Goal: Find contact information: Find contact information

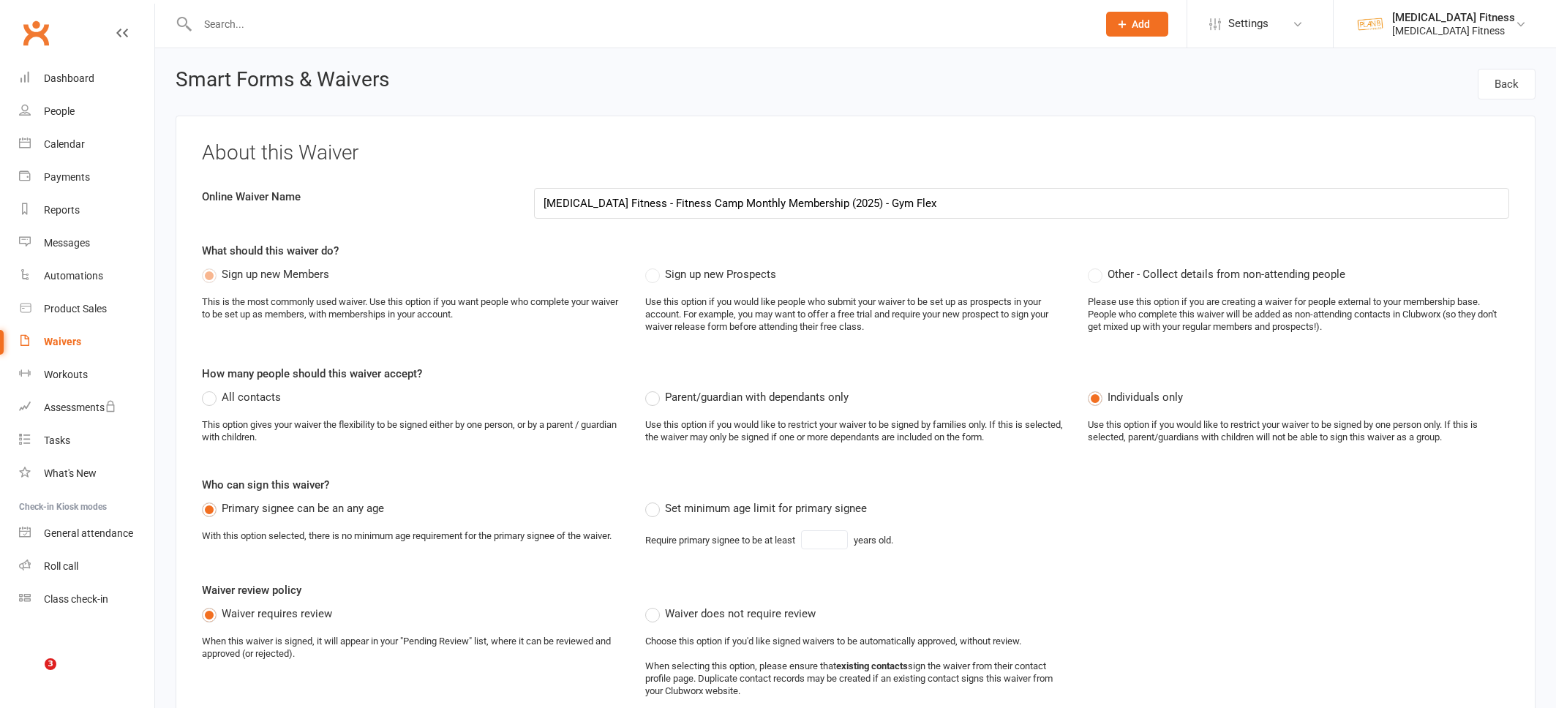
select select "do_not_copy_answers"
select select "select"
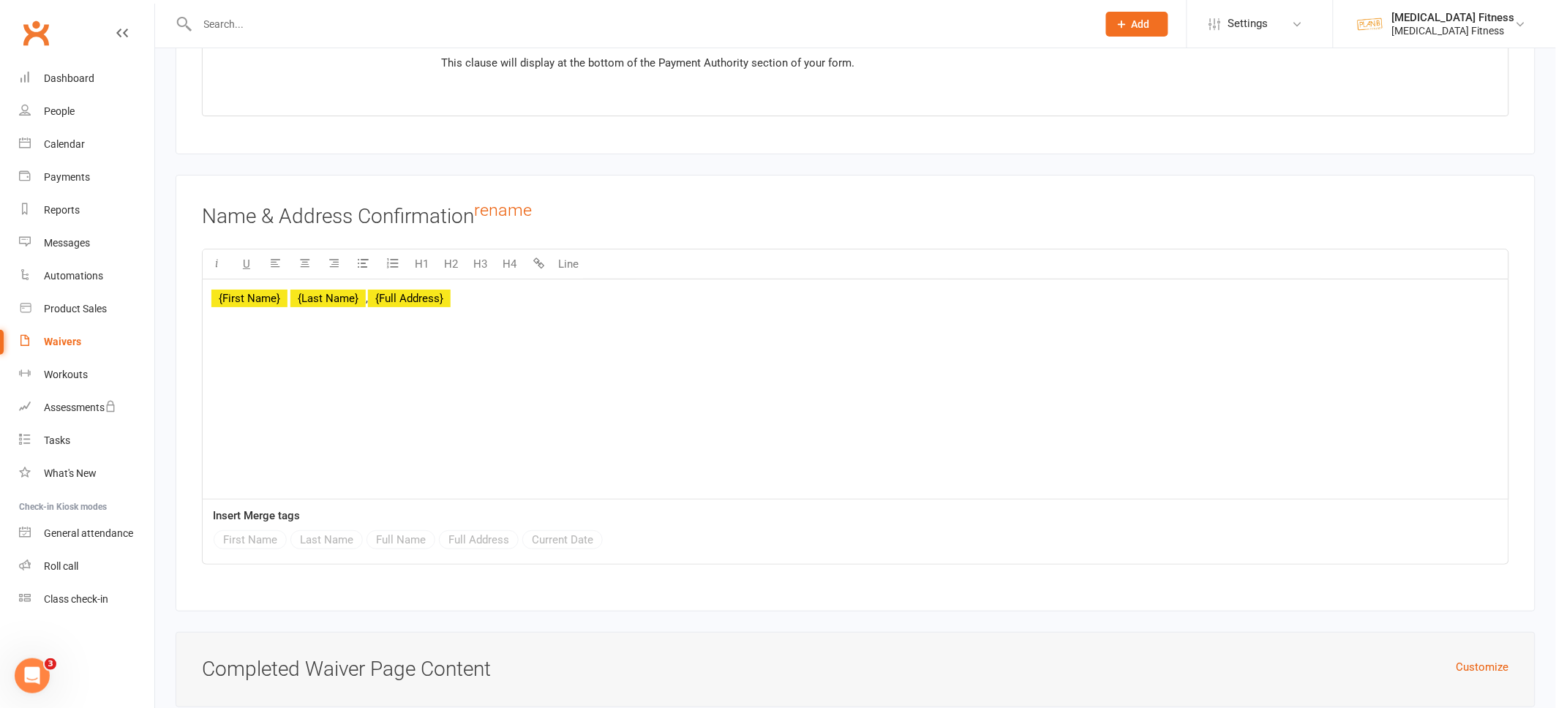
scroll to position [6314, 0]
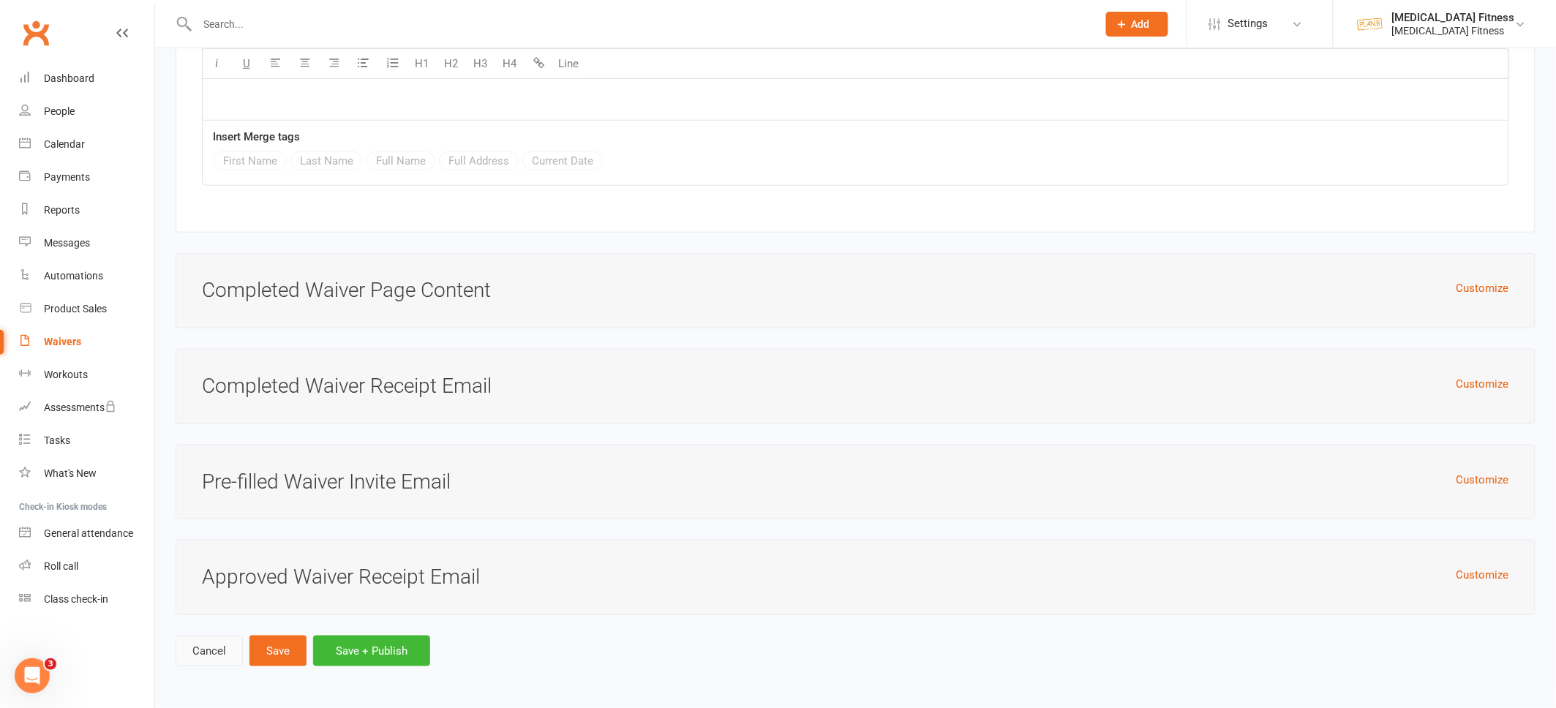
click at [212, 647] on link "Cancel" at bounding box center [209, 651] width 67 height 31
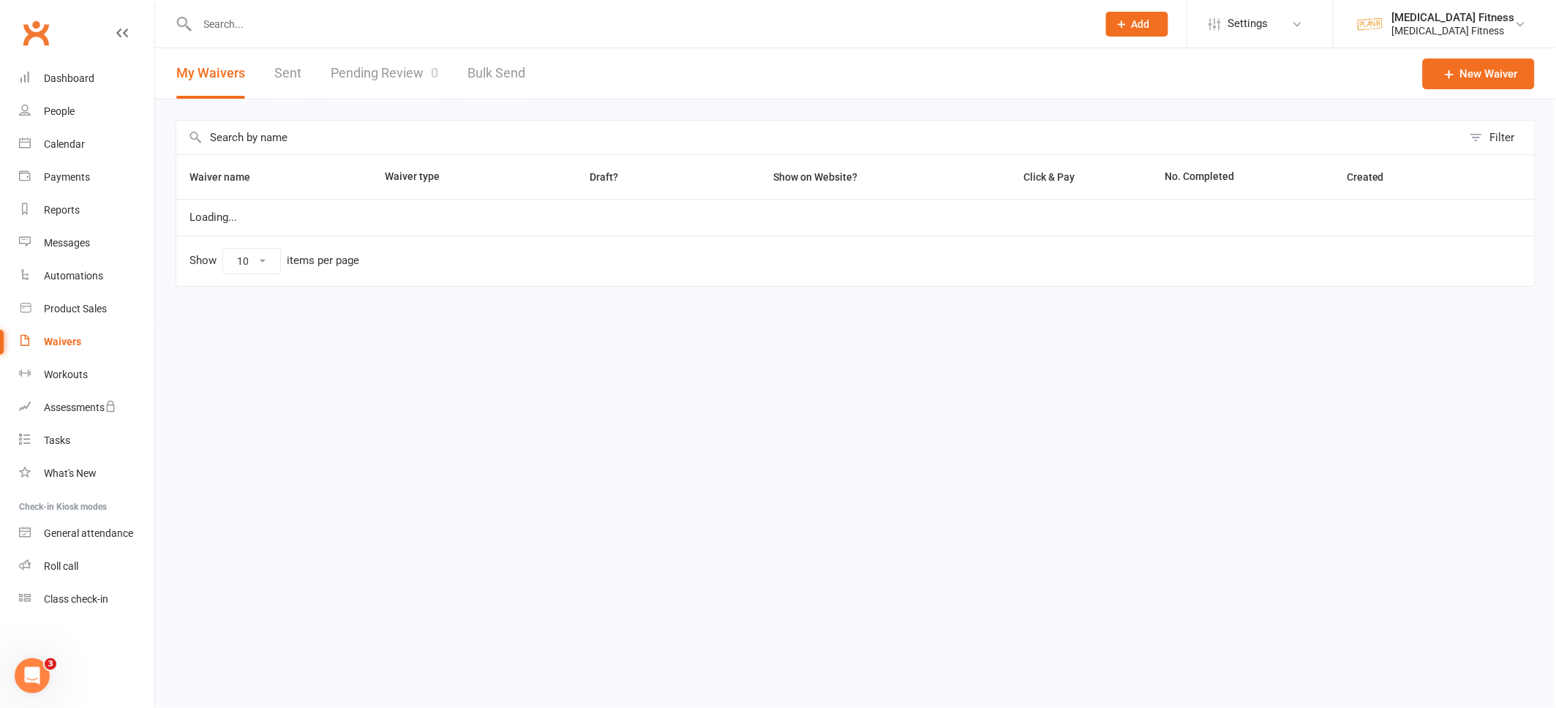
select select "100"
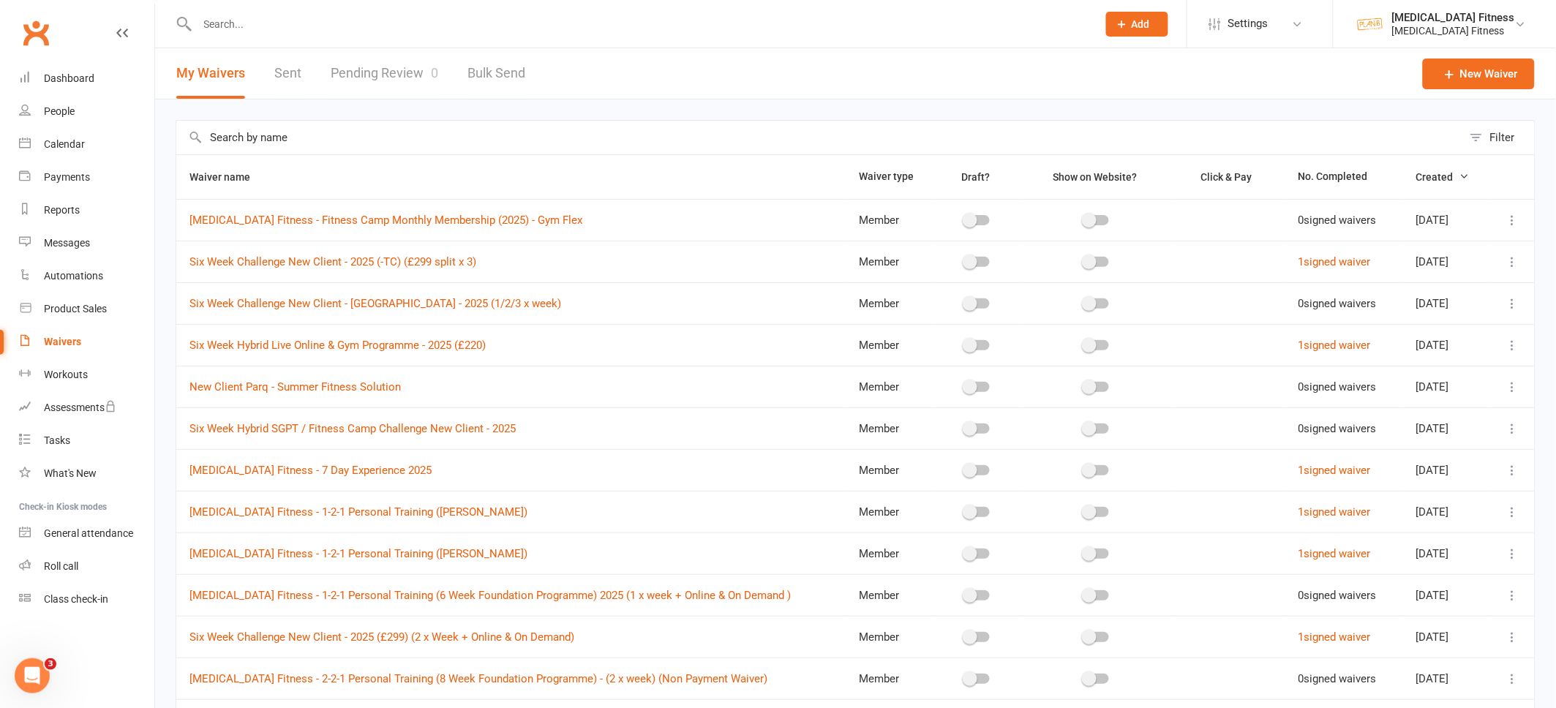
click at [228, 28] on input "text" at bounding box center [640, 24] width 894 height 20
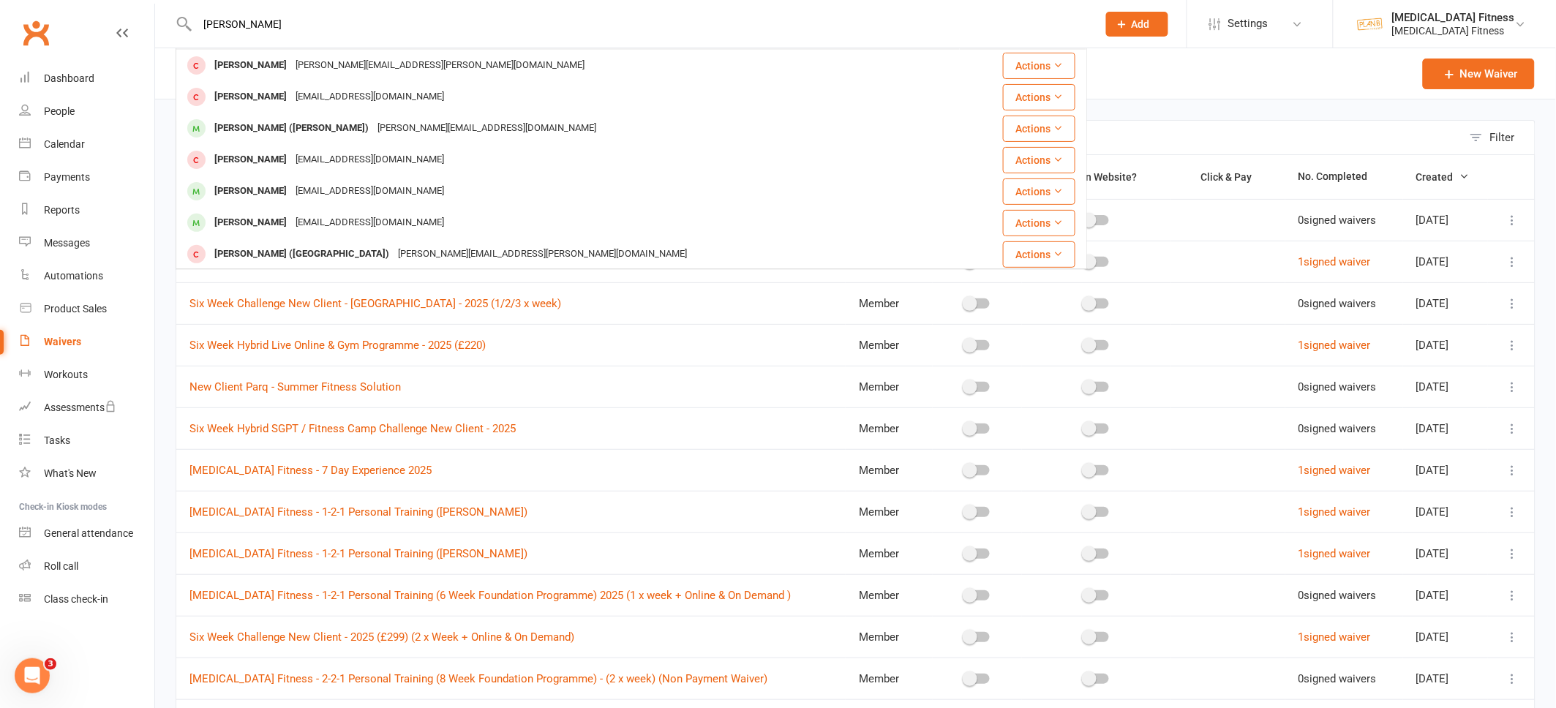
scroll to position [96, 0]
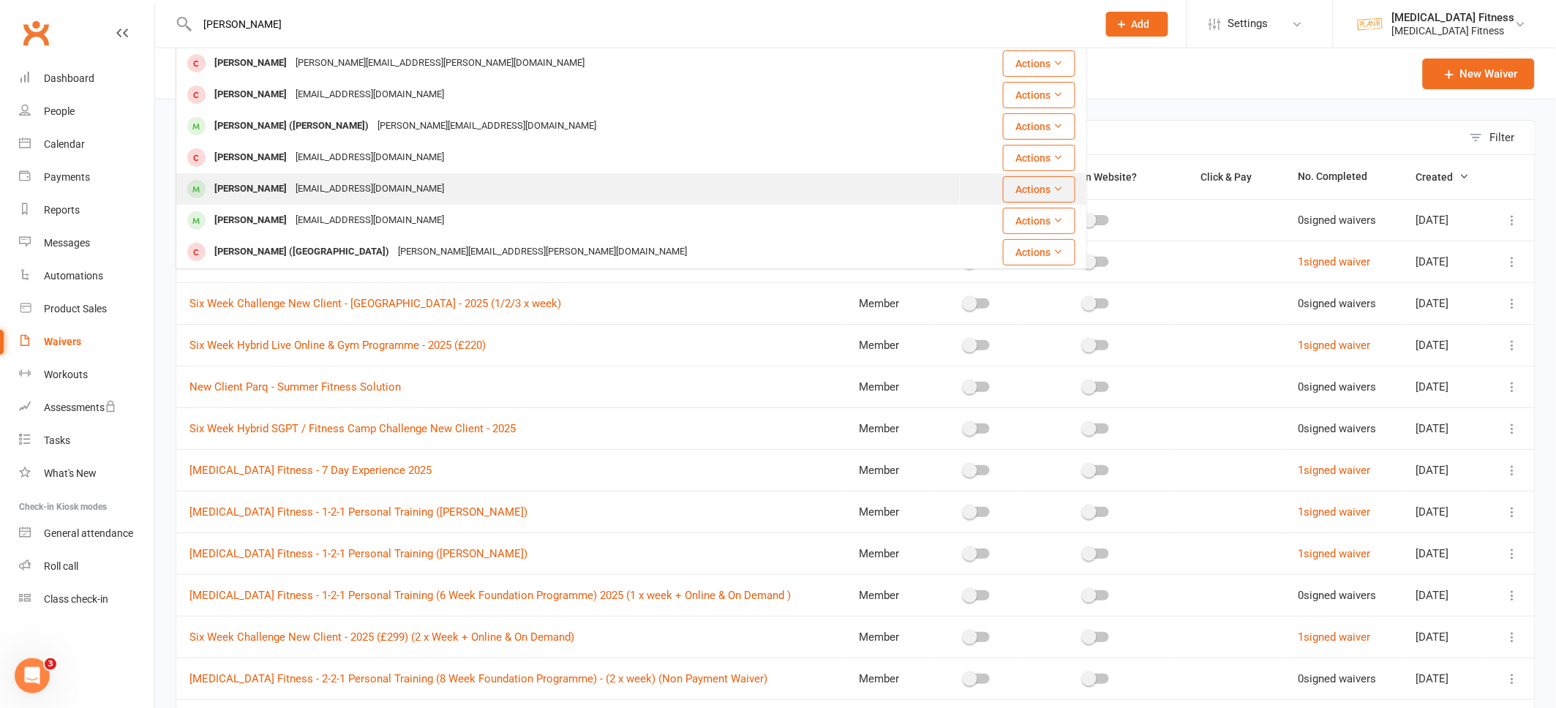
type input "[PERSON_NAME]"
click at [239, 195] on div "[PERSON_NAME]" at bounding box center [250, 189] width 81 height 21
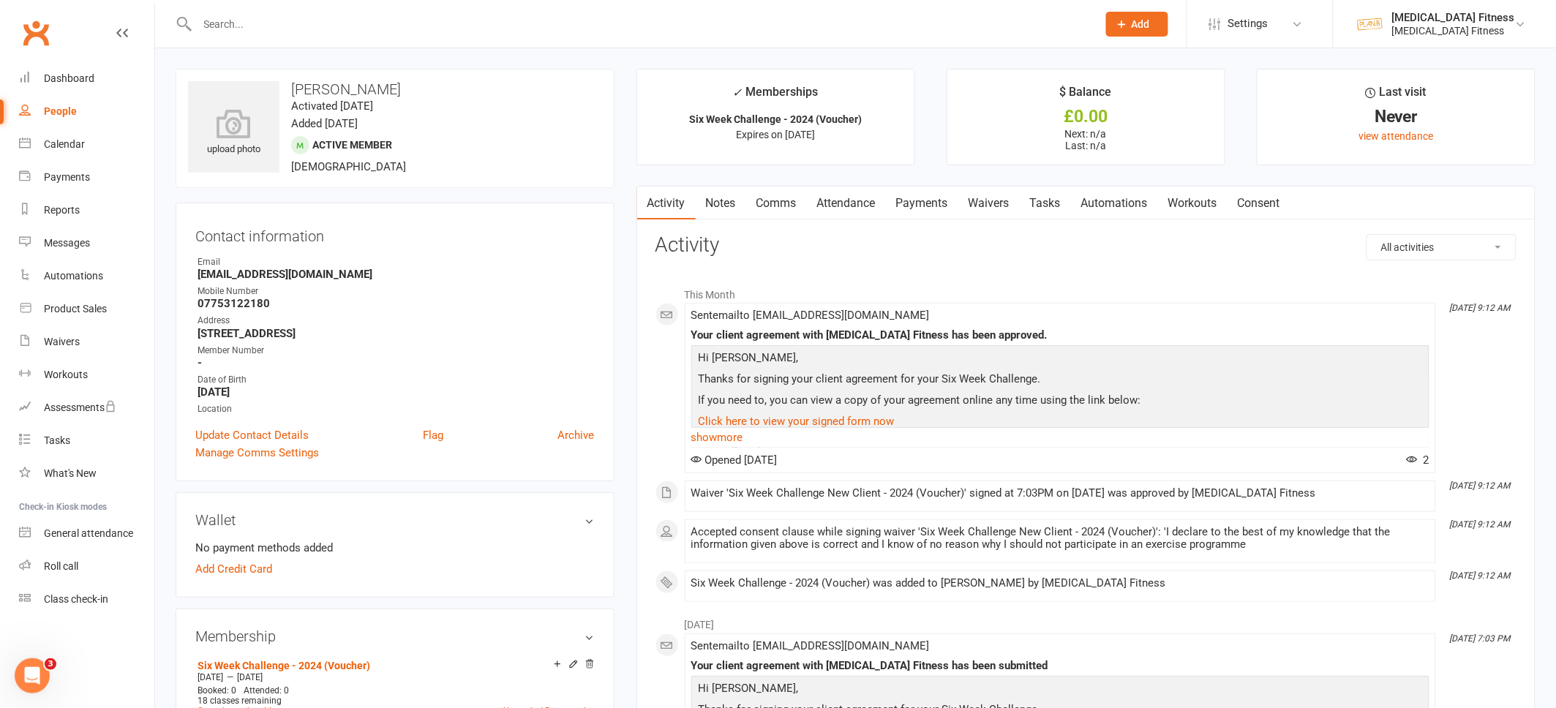
click at [279, 303] on strong "07753122180" at bounding box center [396, 303] width 397 height 13
drag, startPoint x: 331, startPoint y: 280, endPoint x: 199, endPoint y: 270, distance: 132.8
click at [199, 270] on strong "[EMAIL_ADDRESS][DOMAIN_NAME]" at bounding box center [396, 274] width 397 height 13
copy strong "[EMAIL_ADDRESS][DOMAIN_NAME]"
click at [195, 16] on input "text" at bounding box center [640, 24] width 894 height 20
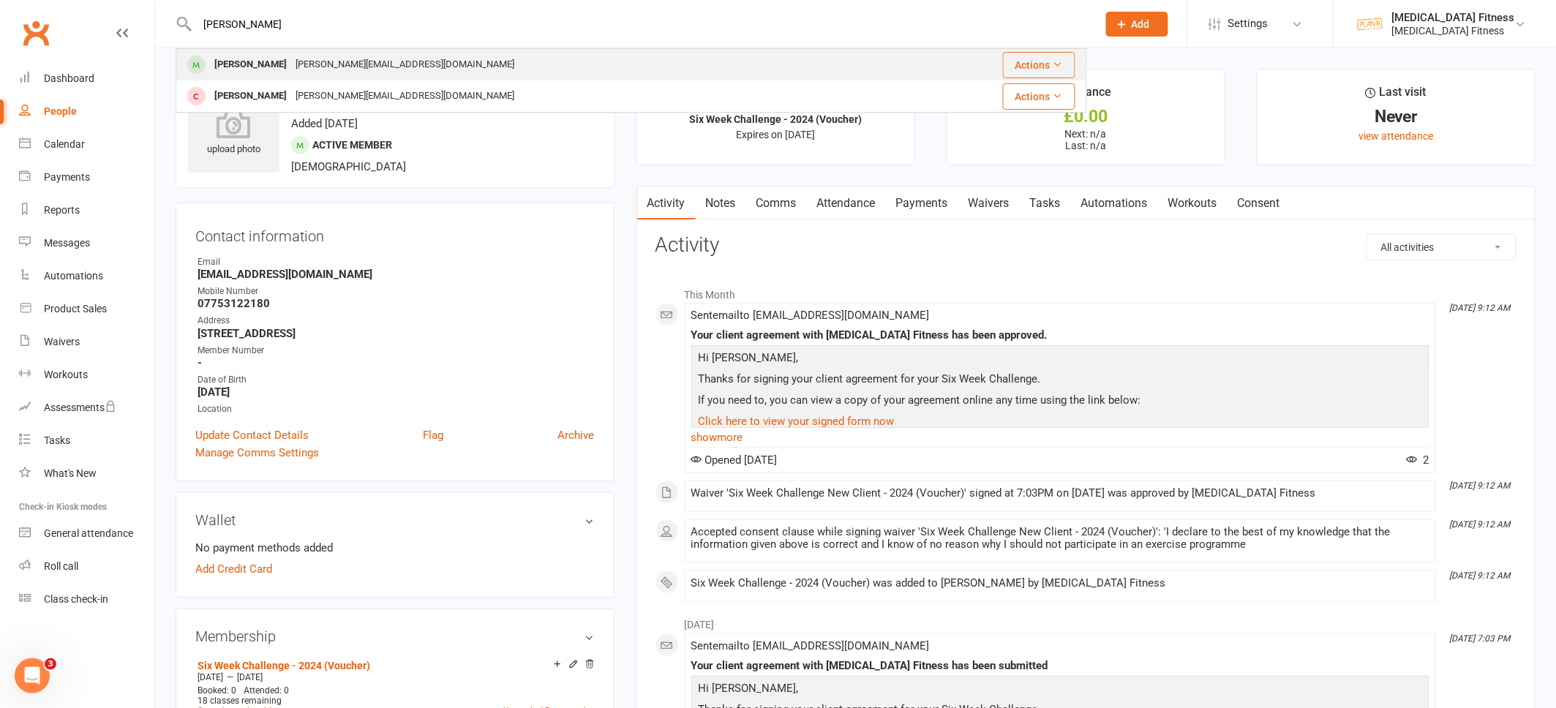
type input "[PERSON_NAME]"
click at [214, 65] on div "[PERSON_NAME]" at bounding box center [250, 64] width 81 height 21
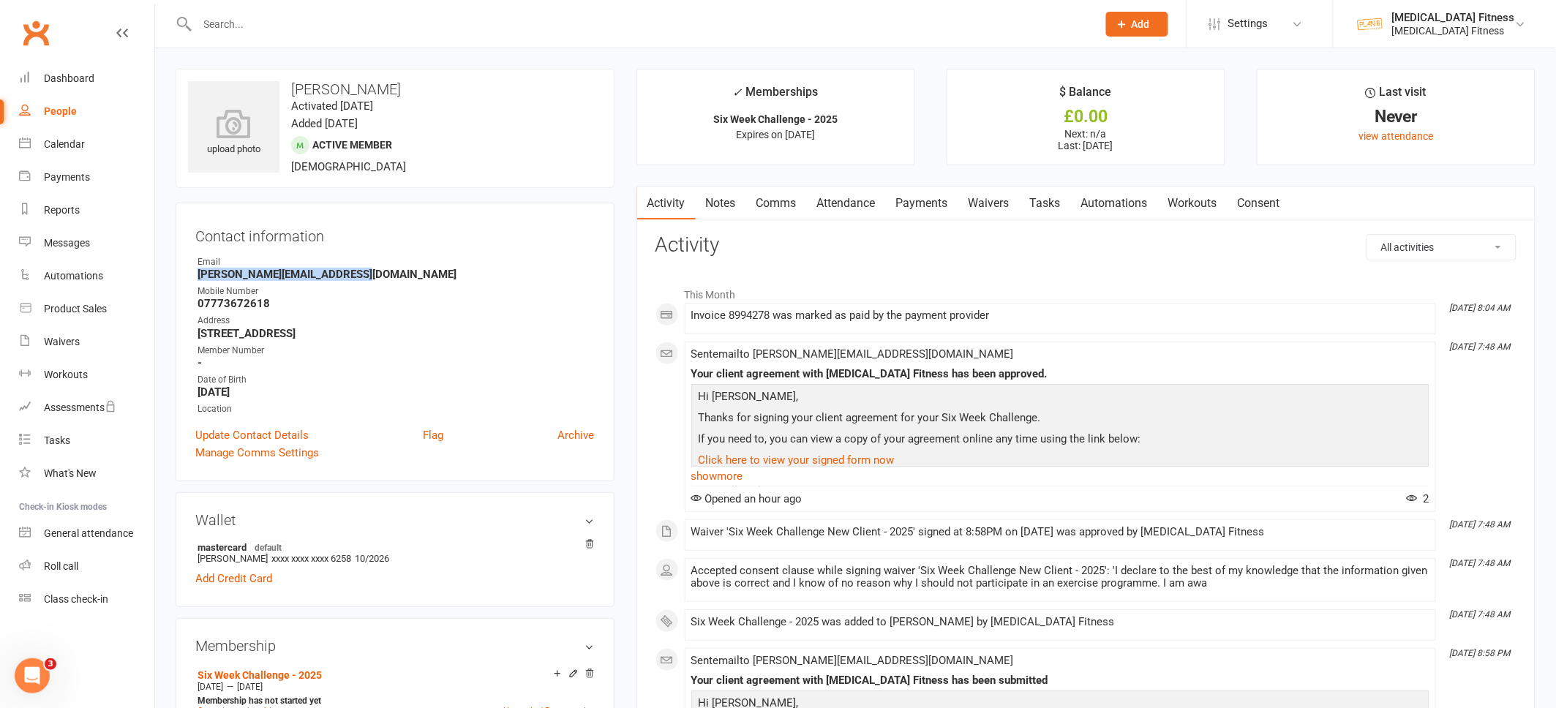
drag, startPoint x: 359, startPoint y: 276, endPoint x: 194, endPoint y: 275, distance: 164.6
click at [194, 275] on div "Contact information Owner Email [PERSON_NAME][EMAIL_ADDRESS][DOMAIN_NAME] Mobil…" at bounding box center [395, 342] width 439 height 279
copy strong "[PERSON_NAME][EMAIL_ADDRESS][DOMAIN_NAME]"
